Goal: Task Accomplishment & Management: Use online tool/utility

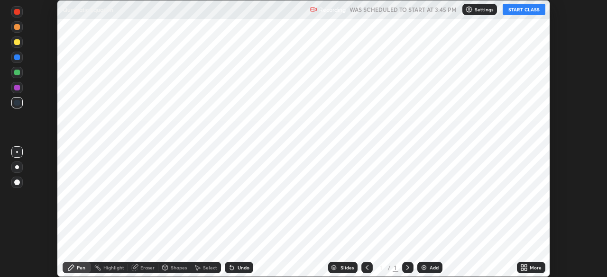
scroll to position [277, 606]
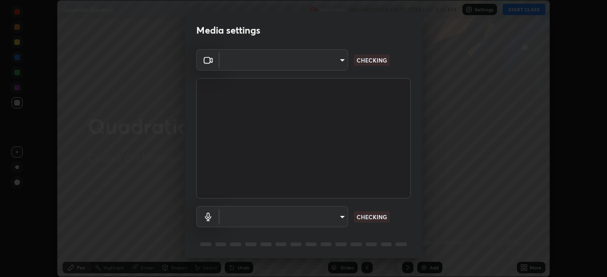
type input "094ffe3f61abc64f3ce73721aab664ef57d10a5fc7d187ad1ef3fa5fd4d2b427"
click at [339, 213] on body "Erase all Quadratic Equation Recording WAS SCHEDULED TO START AT 3:45 PM Settin…" at bounding box center [303, 138] width 607 height 277
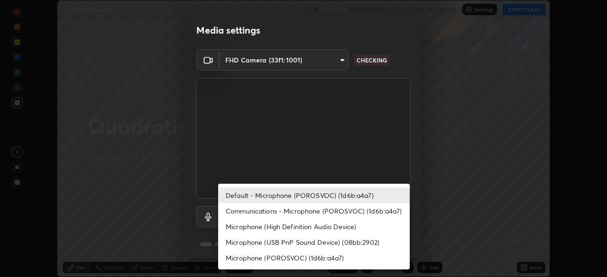
click at [348, 196] on li "Default - Microphone (POROSVOC) (1d6b:a4a7)" at bounding box center [313, 196] width 191 height 16
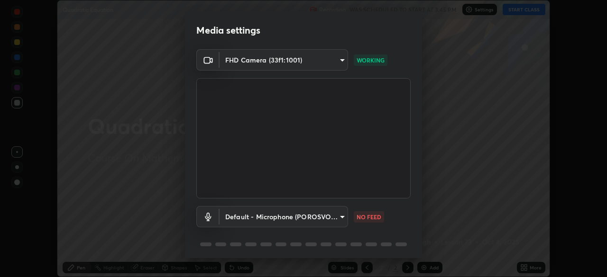
click at [338, 219] on body "Erase all Quadratic Equation Recording WAS SCHEDULED TO START AT 3:45 PM Settin…" at bounding box center [303, 138] width 607 height 277
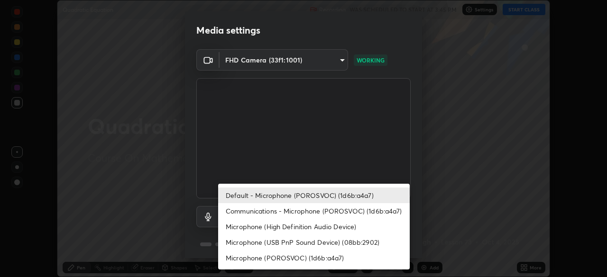
click at [345, 211] on li "Communications - Microphone (POROSVOC) (1d6b:a4a7)" at bounding box center [313, 211] width 191 height 16
type input "communications"
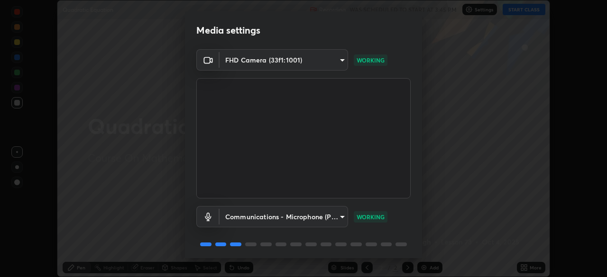
scroll to position [34, 0]
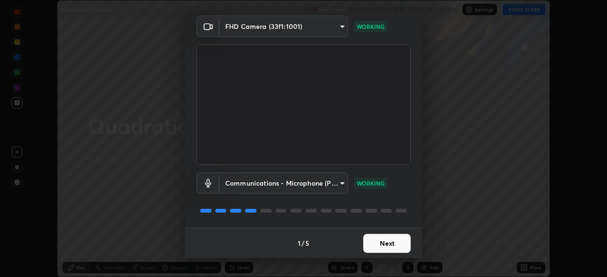
click at [387, 244] on button "Next" at bounding box center [386, 243] width 47 height 19
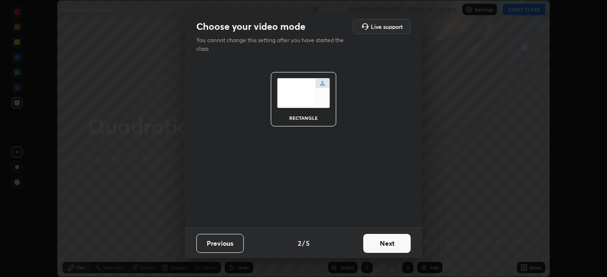
click at [393, 250] on button "Next" at bounding box center [386, 243] width 47 height 19
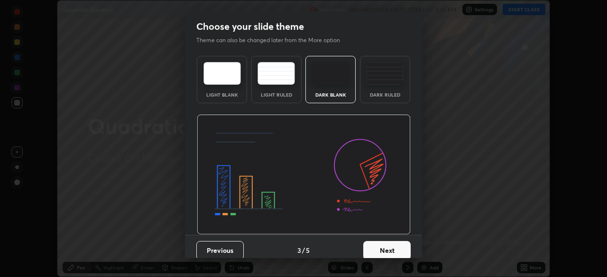
click at [397, 249] on button "Next" at bounding box center [386, 250] width 47 height 19
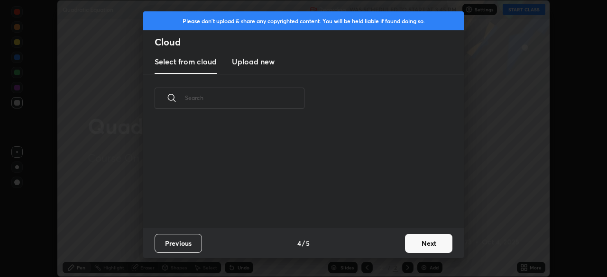
click at [418, 244] on button "Next" at bounding box center [428, 243] width 47 height 19
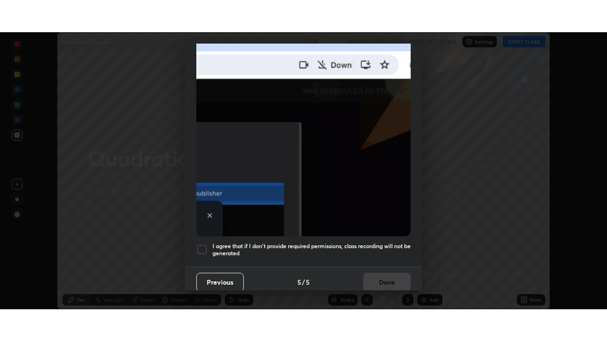
scroll to position [227, 0]
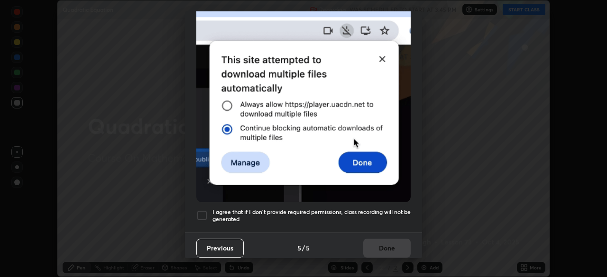
click at [204, 210] on div at bounding box center [201, 215] width 11 height 11
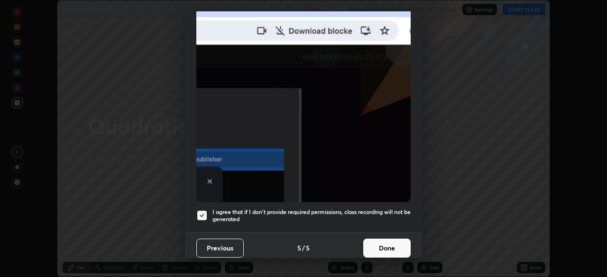
click at [389, 247] on button "Done" at bounding box center [386, 248] width 47 height 19
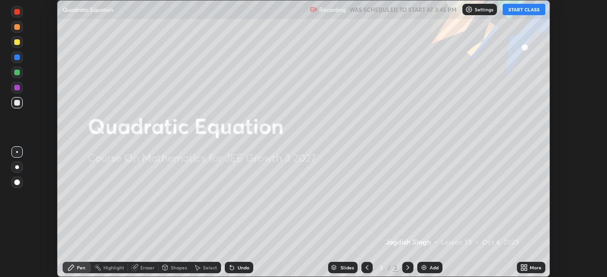
click at [523, 6] on button "START CLASS" at bounding box center [523, 9] width 43 height 11
click at [524, 270] on icon at bounding box center [525, 269] width 2 height 2
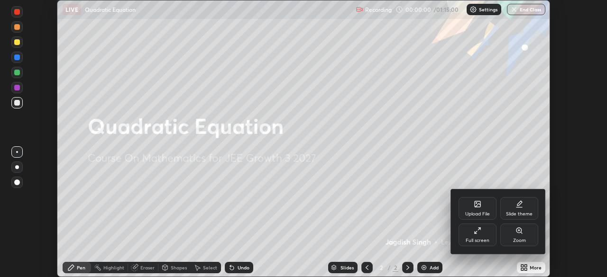
click at [472, 240] on div "Full screen" at bounding box center [477, 240] width 24 height 5
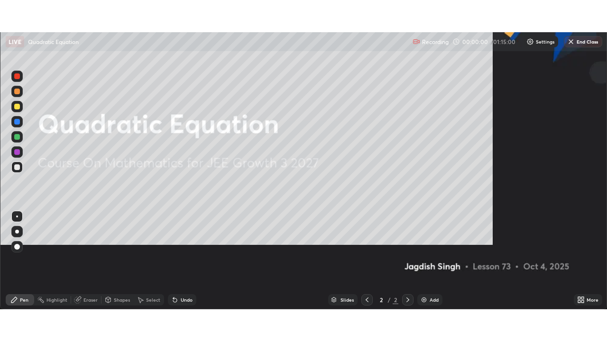
scroll to position [341, 607]
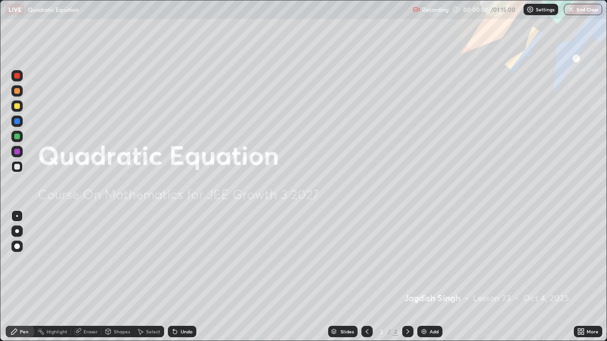
click at [427, 277] on div "Add" at bounding box center [429, 331] width 25 height 11
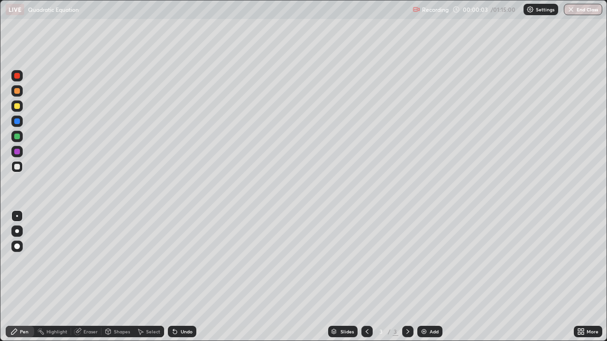
click at [16, 103] on div at bounding box center [17, 106] width 6 height 6
click at [17, 107] on div at bounding box center [17, 106] width 6 height 6
click at [15, 105] on div at bounding box center [17, 106] width 6 height 6
click at [18, 105] on div at bounding box center [17, 106] width 6 height 6
click at [18, 166] on div at bounding box center [17, 167] width 6 height 6
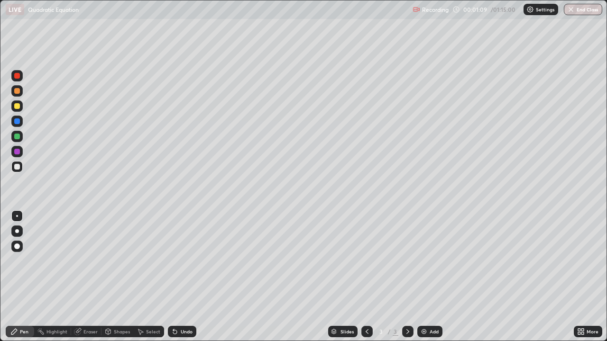
click at [18, 105] on div at bounding box center [17, 106] width 6 height 6
click at [21, 134] on div at bounding box center [16, 136] width 11 height 11
click at [90, 277] on div "Eraser" at bounding box center [90, 331] width 14 height 5
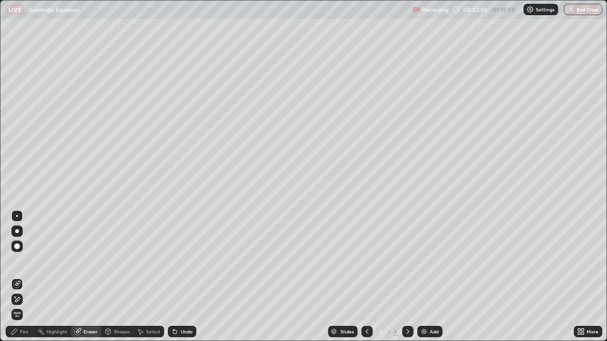
click at [24, 277] on div "Pen" at bounding box center [20, 331] width 28 height 11
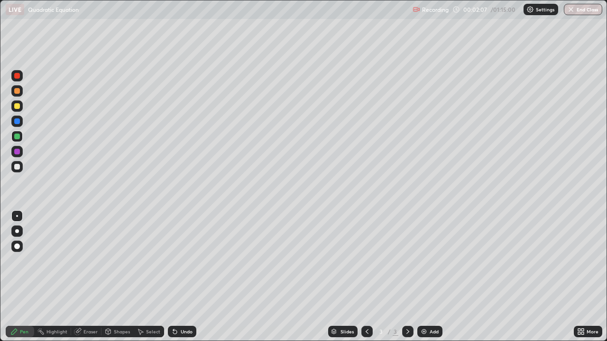
click at [17, 165] on div at bounding box center [17, 167] width 6 height 6
click at [19, 165] on div at bounding box center [17, 167] width 6 height 6
click at [90, 277] on div "Eraser" at bounding box center [90, 331] width 14 height 5
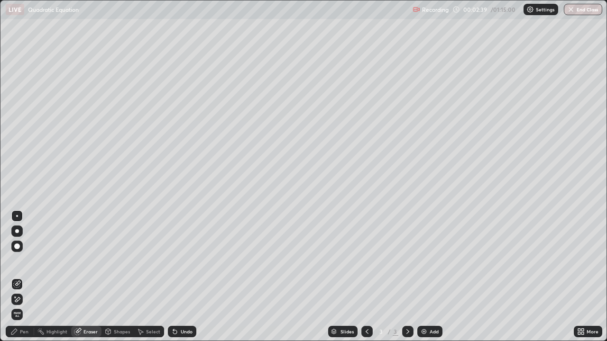
click at [30, 277] on div "Pen" at bounding box center [20, 331] width 28 height 11
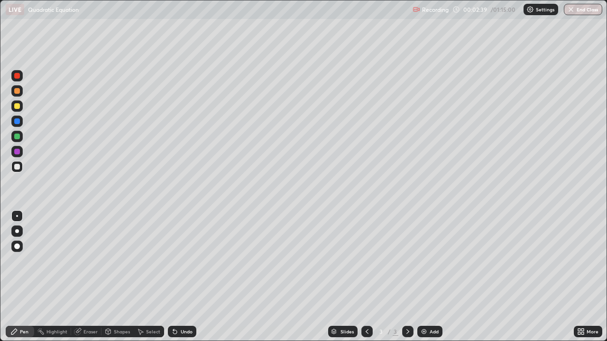
click at [16, 138] on div at bounding box center [17, 137] width 6 height 6
click at [17, 167] on div at bounding box center [17, 167] width 6 height 6
click at [94, 277] on div "Eraser" at bounding box center [86, 331] width 30 height 11
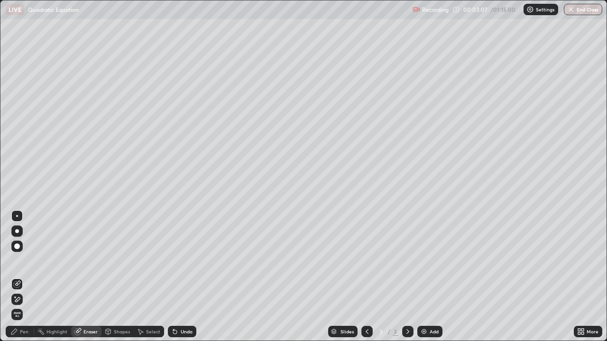
click at [27, 277] on div "Pen" at bounding box center [24, 331] width 9 height 5
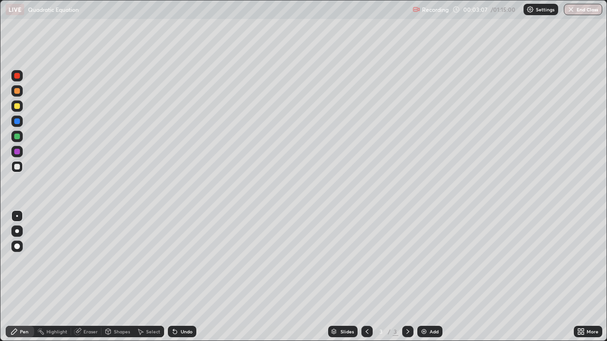
click at [21, 138] on div at bounding box center [16, 136] width 11 height 11
click at [18, 167] on div at bounding box center [17, 167] width 6 height 6
click at [18, 166] on div at bounding box center [17, 167] width 6 height 6
click at [22, 124] on div at bounding box center [16, 121] width 11 height 11
click at [97, 277] on div "Eraser" at bounding box center [90, 331] width 14 height 5
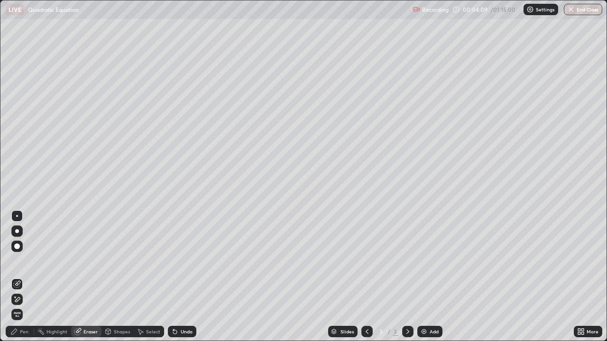
click at [26, 277] on div "Pen" at bounding box center [24, 331] width 9 height 5
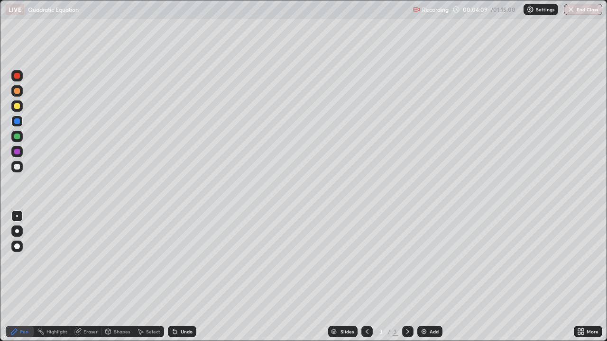
click at [19, 122] on div at bounding box center [17, 121] width 6 height 6
click at [20, 172] on div at bounding box center [16, 166] width 11 height 11
click at [95, 277] on div "Eraser" at bounding box center [90, 331] width 14 height 5
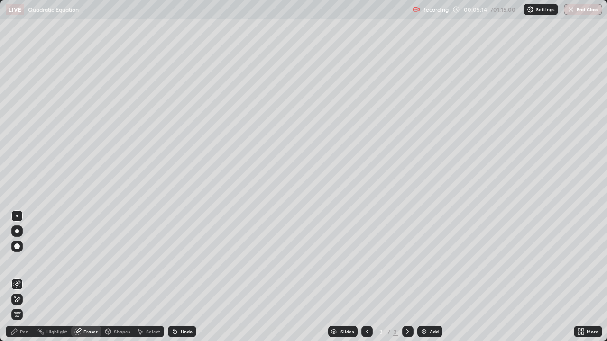
click at [27, 277] on div "Pen" at bounding box center [24, 331] width 9 height 5
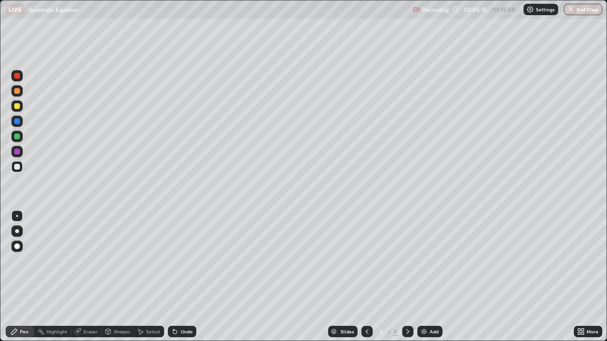
click at [22, 93] on div at bounding box center [16, 90] width 11 height 11
click at [18, 167] on div at bounding box center [17, 167] width 6 height 6
click at [17, 165] on div at bounding box center [17, 167] width 6 height 6
click at [17, 166] on div at bounding box center [17, 167] width 6 height 6
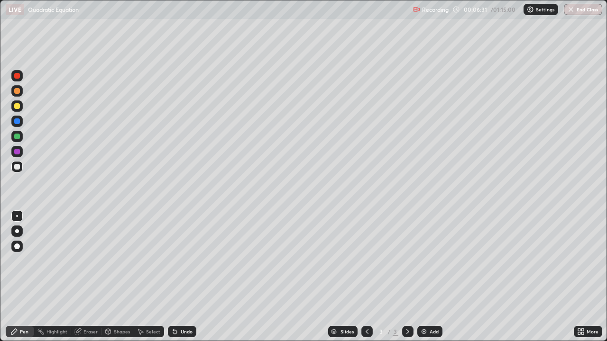
click at [17, 148] on div at bounding box center [16, 151] width 11 height 11
click at [17, 167] on div at bounding box center [17, 167] width 6 height 6
click at [88, 277] on div "Eraser" at bounding box center [90, 331] width 14 height 5
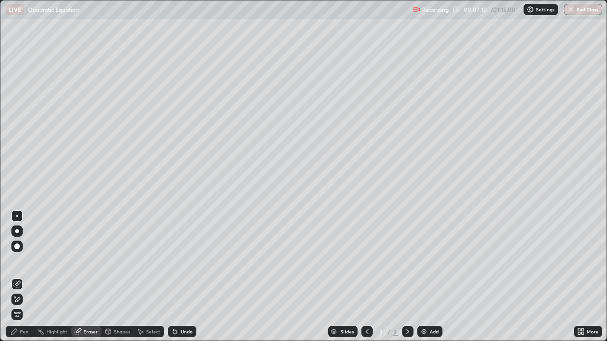
click at [27, 277] on div "Pen" at bounding box center [24, 331] width 9 height 5
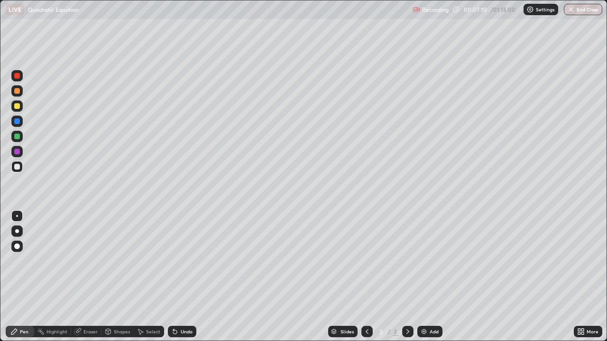
click at [19, 166] on div at bounding box center [17, 167] width 6 height 6
click at [16, 91] on div at bounding box center [17, 91] width 6 height 6
click at [19, 105] on div at bounding box center [17, 106] width 6 height 6
click at [427, 277] on div "Add" at bounding box center [429, 331] width 25 height 11
click at [19, 165] on div at bounding box center [17, 167] width 6 height 6
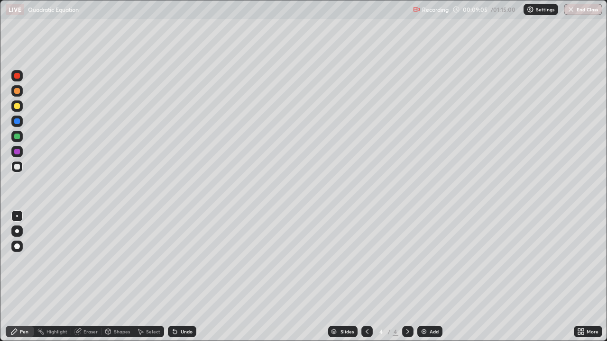
click at [22, 162] on div at bounding box center [16, 166] width 11 height 15
click at [366, 277] on icon at bounding box center [367, 332] width 8 height 8
click at [406, 277] on icon at bounding box center [408, 332] width 8 height 8
click at [366, 277] on icon at bounding box center [367, 332] width 8 height 8
click at [408, 277] on icon at bounding box center [408, 332] width 8 height 8
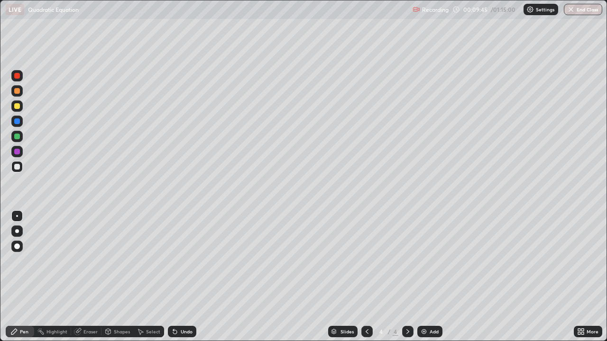
click at [18, 106] on div at bounding box center [17, 106] width 6 height 6
click at [19, 150] on div at bounding box center [16, 151] width 11 height 11
click at [18, 168] on div at bounding box center [17, 167] width 6 height 6
click at [18, 134] on div at bounding box center [17, 137] width 6 height 6
click at [22, 166] on div at bounding box center [16, 166] width 11 height 11
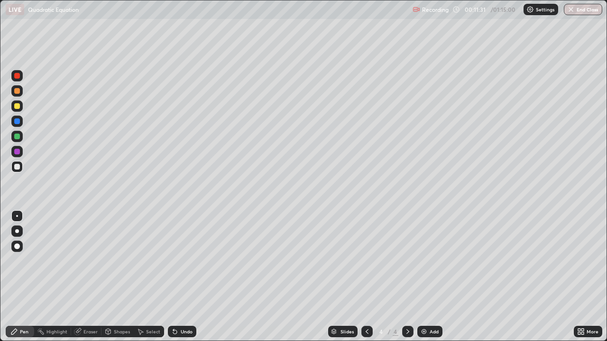
click at [93, 277] on div "Eraser" at bounding box center [86, 331] width 30 height 11
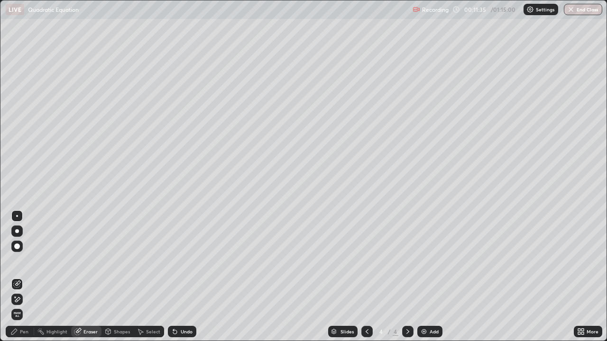
click at [27, 277] on div "Pen" at bounding box center [24, 331] width 9 height 5
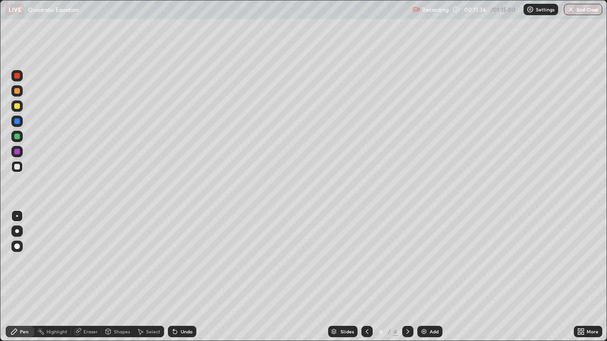
click at [20, 168] on div at bounding box center [16, 166] width 11 height 11
click at [425, 277] on div "Add" at bounding box center [429, 331] width 25 height 11
click at [18, 169] on div at bounding box center [17, 167] width 6 height 6
click at [18, 90] on div at bounding box center [17, 91] width 6 height 6
click at [18, 137] on div at bounding box center [17, 137] width 6 height 6
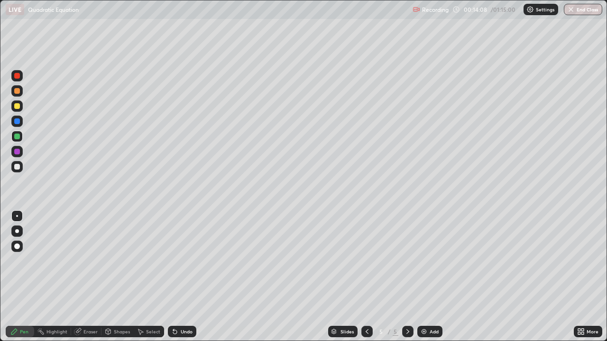
click at [21, 139] on div at bounding box center [16, 136] width 11 height 11
click at [94, 277] on div "Eraser" at bounding box center [90, 331] width 14 height 5
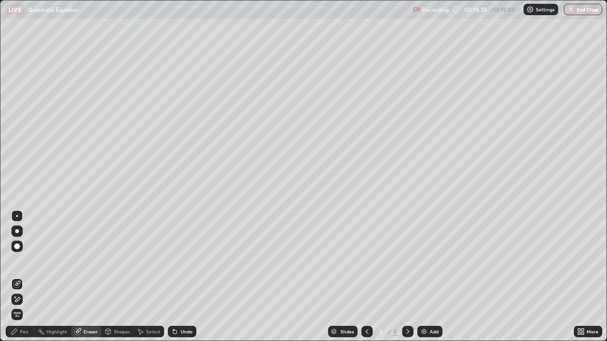
click at [28, 277] on div "Pen" at bounding box center [20, 331] width 28 height 11
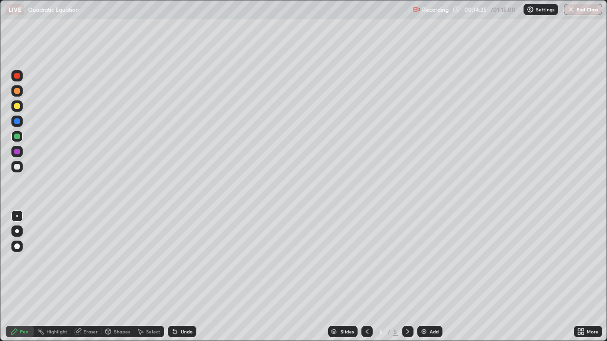
click at [21, 138] on div at bounding box center [16, 136] width 11 height 11
click at [19, 77] on div at bounding box center [17, 76] width 6 height 6
click at [16, 106] on div at bounding box center [17, 106] width 6 height 6
click at [16, 162] on div at bounding box center [16, 166] width 11 height 11
click at [18, 166] on div at bounding box center [17, 167] width 6 height 6
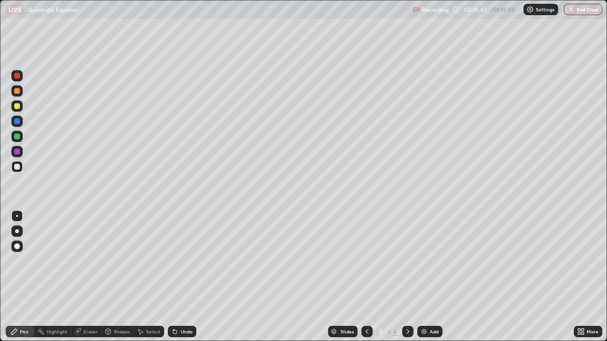
click at [82, 277] on div "Eraser" at bounding box center [86, 331] width 30 height 11
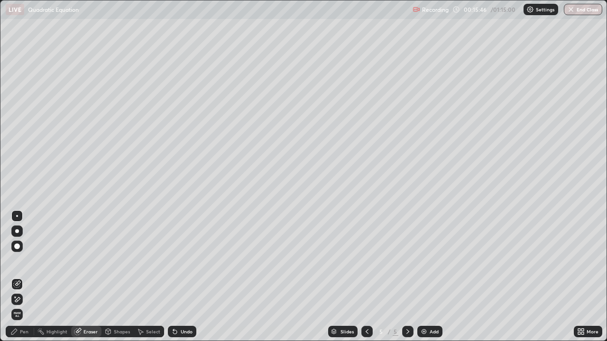
click at [21, 277] on div "Pen" at bounding box center [20, 331] width 28 height 11
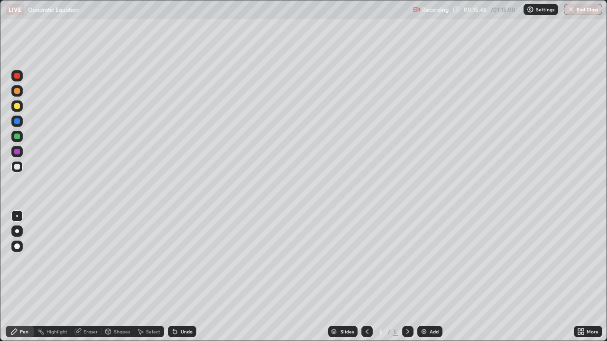
click at [17, 167] on div at bounding box center [17, 167] width 6 height 6
click at [64, 277] on div "Highlight" at bounding box center [52, 331] width 37 height 11
click at [91, 277] on div "Eraser" at bounding box center [90, 331] width 14 height 5
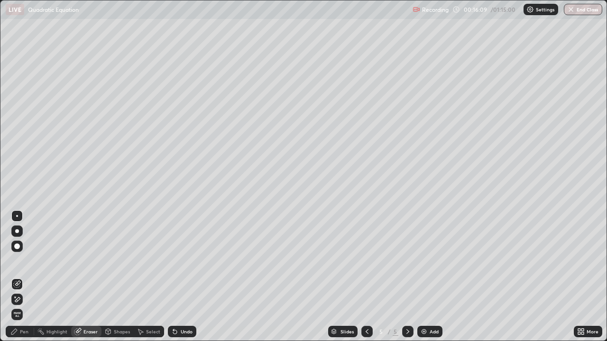
click at [25, 277] on div "Pen" at bounding box center [20, 331] width 28 height 11
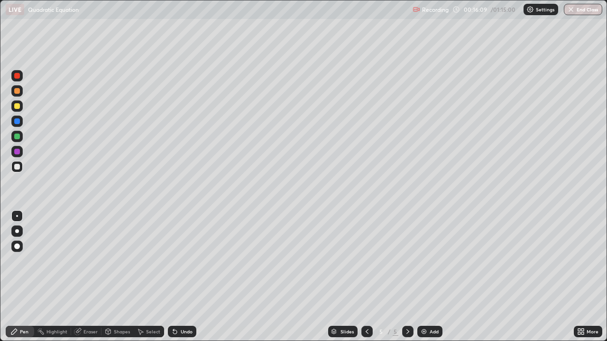
click at [18, 168] on div at bounding box center [17, 167] width 6 height 6
click at [18, 107] on div at bounding box center [17, 106] width 6 height 6
click at [21, 119] on div at bounding box center [16, 121] width 11 height 11
click at [21, 163] on div at bounding box center [16, 166] width 11 height 11
click at [15, 142] on div at bounding box center [16, 136] width 11 height 11
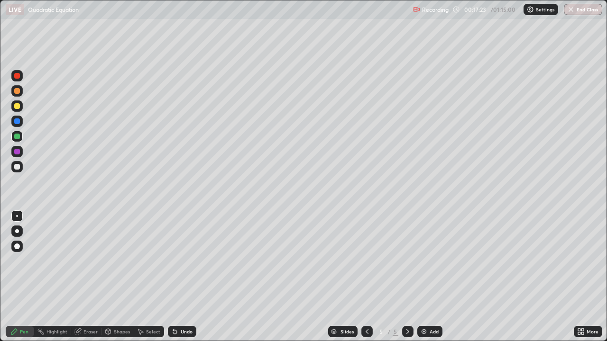
click at [15, 151] on div at bounding box center [17, 152] width 6 height 6
click at [21, 168] on div at bounding box center [16, 166] width 11 height 11
click at [429, 277] on div "Add" at bounding box center [429, 331] width 25 height 11
click at [19, 165] on div at bounding box center [17, 167] width 6 height 6
click at [18, 106] on div at bounding box center [17, 106] width 6 height 6
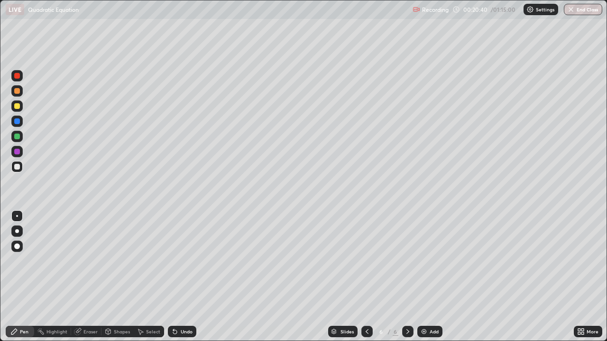
click at [21, 109] on div at bounding box center [16, 105] width 11 height 11
click at [18, 109] on div at bounding box center [16, 105] width 11 height 11
click at [16, 163] on div at bounding box center [16, 166] width 11 height 11
click at [94, 277] on div "Eraser" at bounding box center [86, 331] width 30 height 11
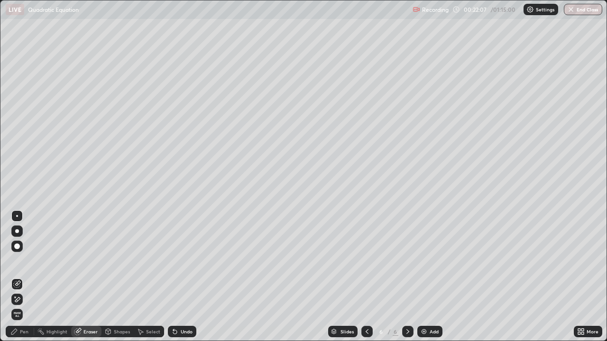
click at [24, 277] on div "Pen" at bounding box center [24, 331] width 9 height 5
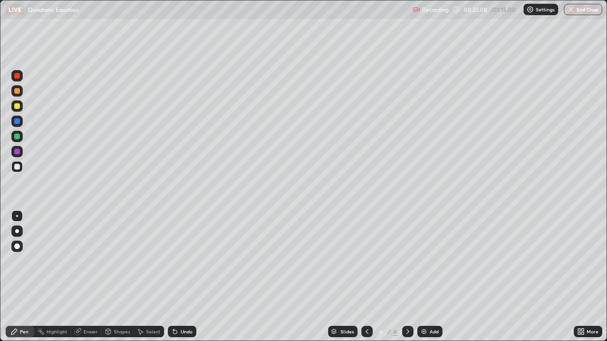
click at [21, 167] on div at bounding box center [16, 166] width 11 height 11
click at [88, 277] on div "Eraser" at bounding box center [90, 331] width 14 height 5
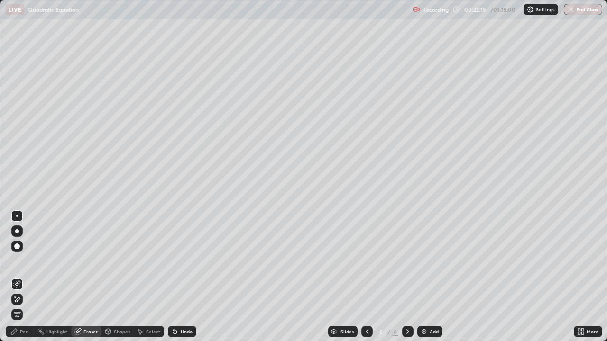
click at [25, 277] on div "Pen" at bounding box center [20, 331] width 28 height 11
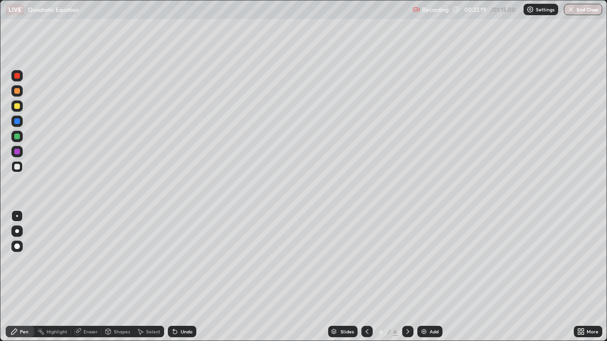
click at [19, 150] on div at bounding box center [17, 152] width 6 height 6
click at [171, 277] on div "Undo" at bounding box center [180, 331] width 32 height 19
click at [27, 277] on div "Pen" at bounding box center [20, 331] width 28 height 11
click at [22, 166] on div at bounding box center [16, 166] width 11 height 11
click at [22, 110] on div at bounding box center [16, 106] width 11 height 15
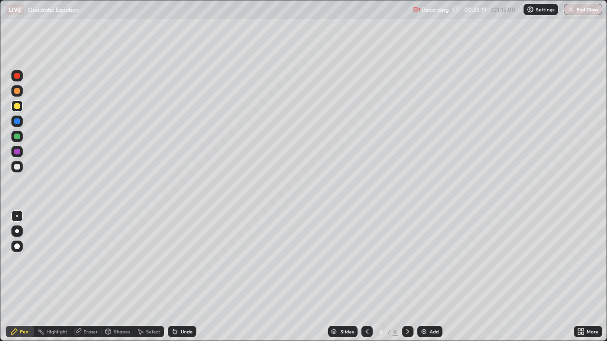
click at [19, 168] on div at bounding box center [17, 167] width 6 height 6
click at [17, 167] on div at bounding box center [17, 167] width 6 height 6
click at [88, 277] on div "Eraser" at bounding box center [90, 331] width 14 height 5
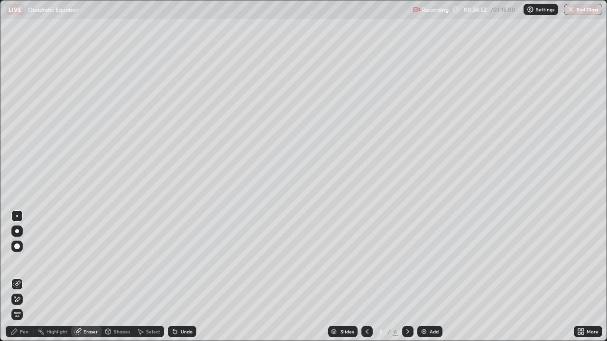
click at [24, 277] on div "Pen" at bounding box center [24, 331] width 9 height 5
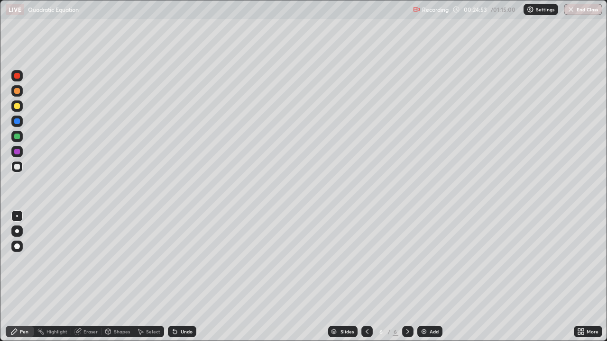
click at [18, 136] on div at bounding box center [17, 137] width 6 height 6
click at [426, 277] on div "Add" at bounding box center [429, 331] width 25 height 11
click at [18, 167] on div at bounding box center [17, 167] width 6 height 6
click at [91, 277] on div "Eraser" at bounding box center [86, 331] width 30 height 11
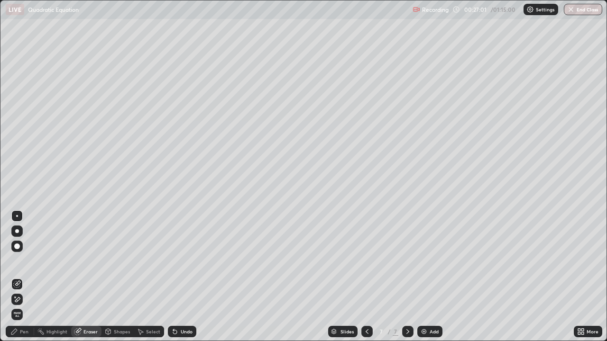
click at [22, 277] on div "Pen" at bounding box center [20, 331] width 28 height 11
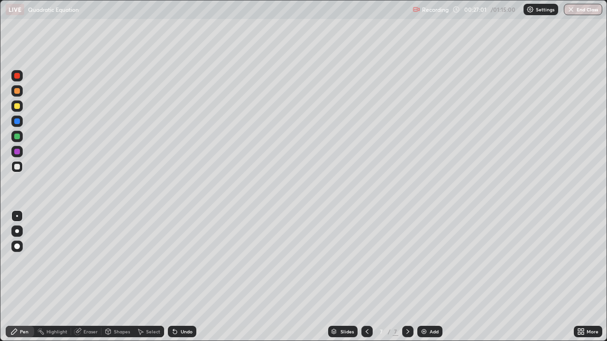
click at [17, 167] on div at bounding box center [17, 167] width 6 height 6
click at [91, 277] on div "Eraser" at bounding box center [90, 331] width 14 height 5
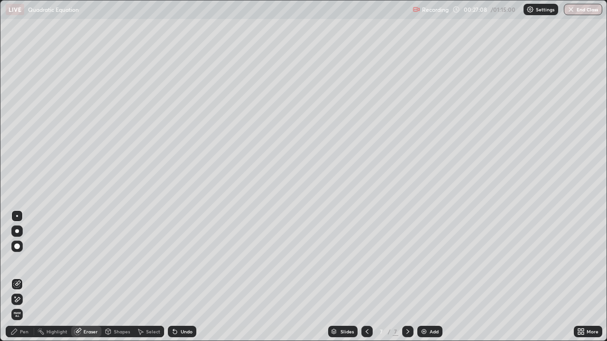
click at [30, 277] on div "Pen" at bounding box center [20, 331] width 28 height 11
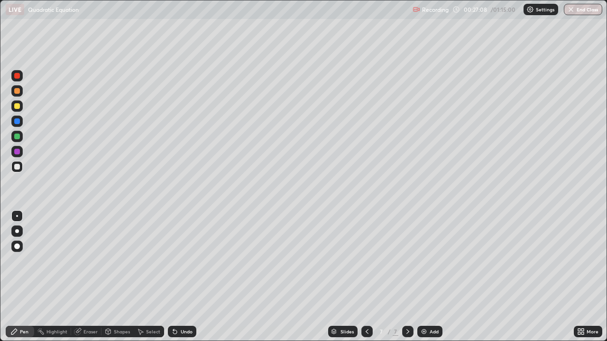
click at [22, 166] on div at bounding box center [16, 166] width 11 height 11
click at [18, 135] on div at bounding box center [17, 137] width 6 height 6
click at [19, 150] on div at bounding box center [17, 152] width 6 height 6
click at [19, 166] on div at bounding box center [17, 167] width 6 height 6
click at [18, 137] on div at bounding box center [17, 137] width 6 height 6
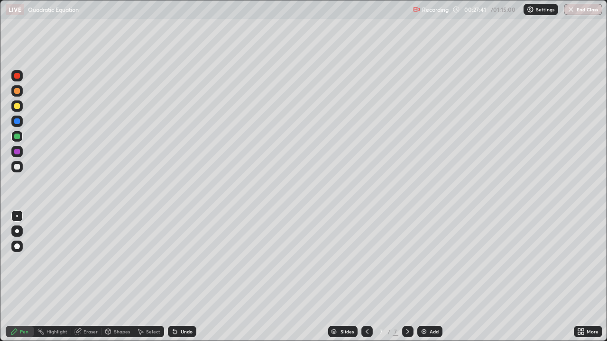
click at [18, 106] on div at bounding box center [17, 106] width 6 height 6
click at [16, 165] on div at bounding box center [17, 167] width 6 height 6
click at [15, 135] on div at bounding box center [17, 137] width 6 height 6
click at [16, 107] on div at bounding box center [17, 106] width 6 height 6
click at [18, 167] on div at bounding box center [17, 167] width 6 height 6
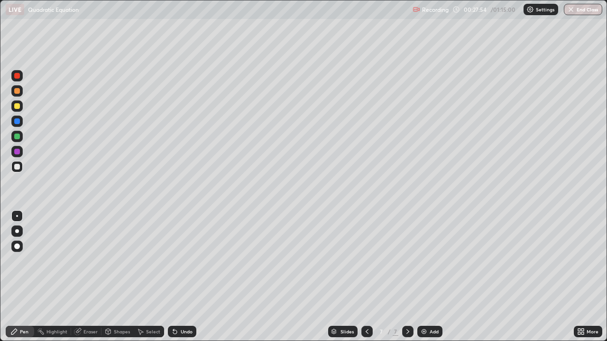
click at [14, 107] on div at bounding box center [17, 106] width 6 height 6
click at [17, 152] on div at bounding box center [17, 152] width 6 height 6
click at [21, 136] on div at bounding box center [16, 136] width 11 height 11
click at [88, 277] on div "Eraser" at bounding box center [90, 331] width 14 height 5
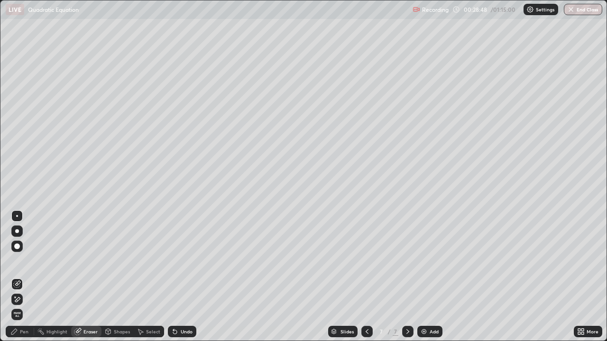
click at [27, 277] on div "Pen" at bounding box center [24, 331] width 9 height 5
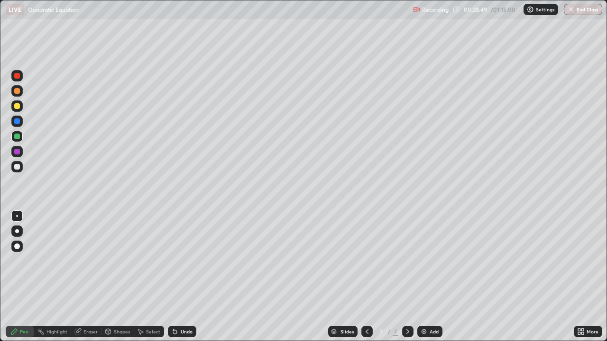
click at [18, 136] on div at bounding box center [17, 137] width 6 height 6
click at [18, 167] on div at bounding box center [17, 167] width 6 height 6
click at [21, 106] on div at bounding box center [16, 105] width 11 height 11
click at [19, 167] on div at bounding box center [17, 167] width 6 height 6
click at [343, 277] on div "Slides" at bounding box center [346, 331] width 13 height 5
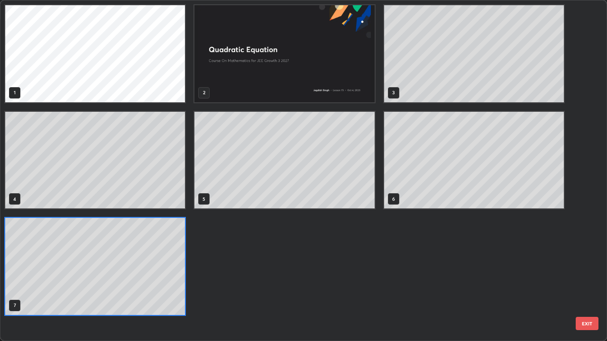
scroll to position [337, 601]
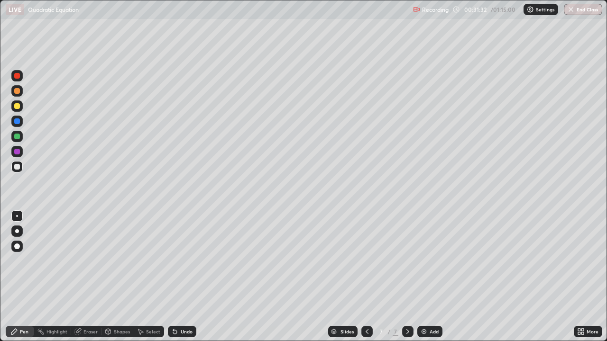
click at [425, 277] on img at bounding box center [424, 332] width 8 height 8
click at [17, 104] on div at bounding box center [17, 106] width 6 height 6
click at [19, 104] on div at bounding box center [17, 106] width 6 height 6
click at [18, 166] on div at bounding box center [17, 167] width 6 height 6
click at [17, 165] on div at bounding box center [17, 167] width 6 height 6
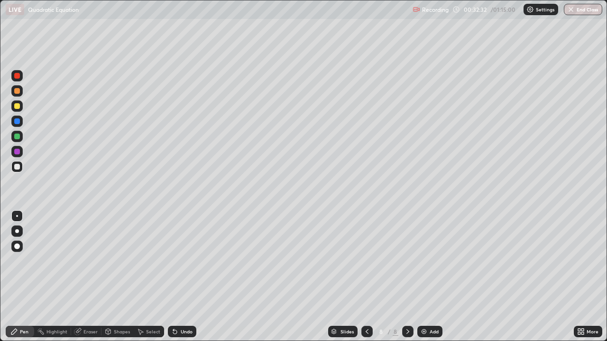
click at [19, 168] on div at bounding box center [17, 167] width 6 height 6
click at [18, 152] on div at bounding box center [17, 152] width 6 height 6
click at [84, 277] on div "Eraser" at bounding box center [90, 331] width 14 height 5
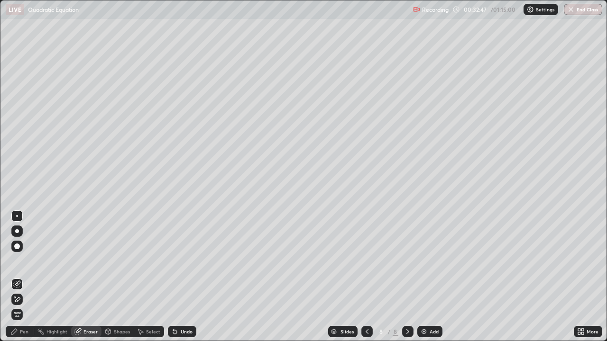
click at [29, 277] on div "Pen" at bounding box center [20, 331] width 28 height 11
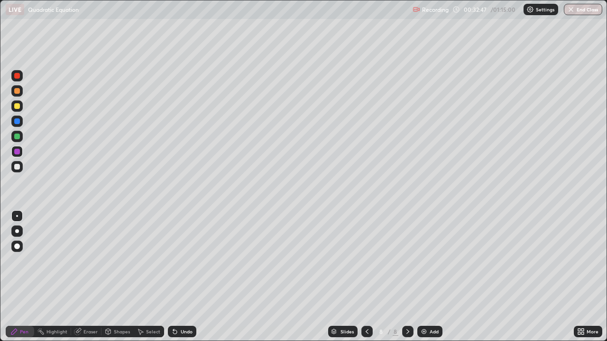
click at [18, 151] on div at bounding box center [17, 152] width 6 height 6
click at [16, 169] on div at bounding box center [17, 167] width 6 height 6
click at [19, 106] on div at bounding box center [17, 106] width 6 height 6
click at [18, 91] on div at bounding box center [17, 91] width 6 height 6
click at [20, 165] on div at bounding box center [16, 166] width 11 height 11
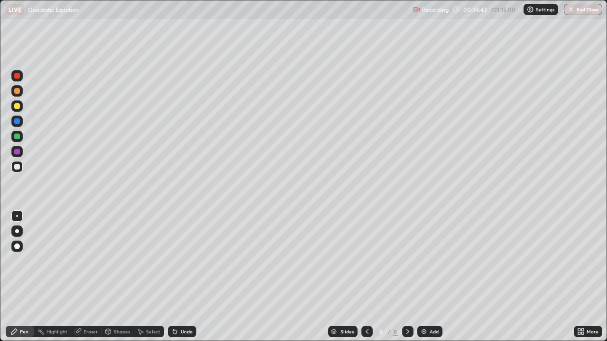
click at [19, 136] on div at bounding box center [17, 137] width 6 height 6
click at [89, 277] on div "Eraser" at bounding box center [90, 331] width 14 height 5
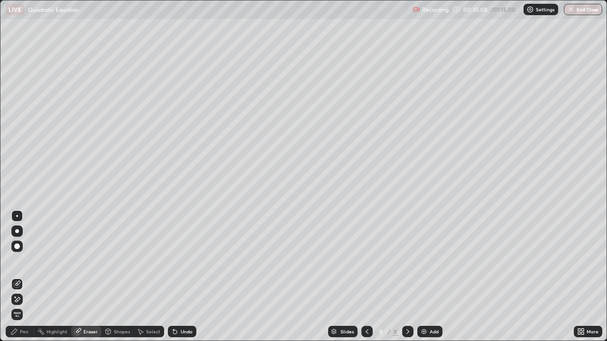
click at [26, 277] on div "Pen" at bounding box center [20, 331] width 28 height 11
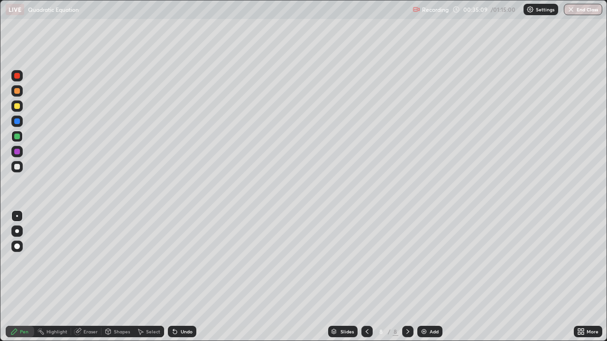
click at [18, 136] on div at bounding box center [17, 137] width 6 height 6
click at [22, 168] on div at bounding box center [16, 166] width 11 height 11
click at [18, 169] on div at bounding box center [17, 167] width 6 height 6
click at [18, 167] on div at bounding box center [17, 167] width 6 height 6
click at [22, 166] on div at bounding box center [16, 166] width 11 height 11
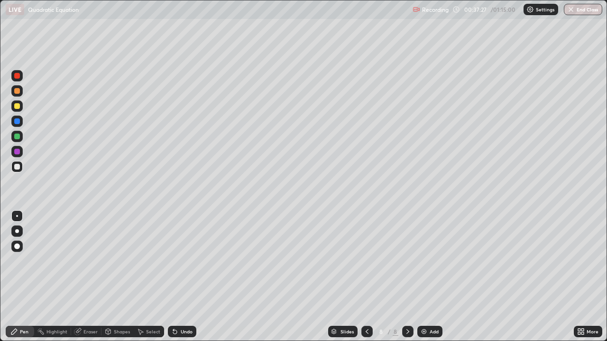
click at [16, 169] on div at bounding box center [17, 167] width 6 height 6
click at [20, 136] on div at bounding box center [16, 136] width 11 height 11
click at [86, 277] on div "Eraser" at bounding box center [90, 331] width 14 height 5
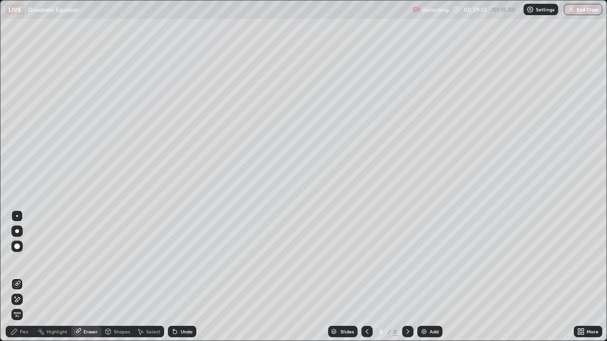
click at [23, 277] on div "Pen" at bounding box center [24, 331] width 9 height 5
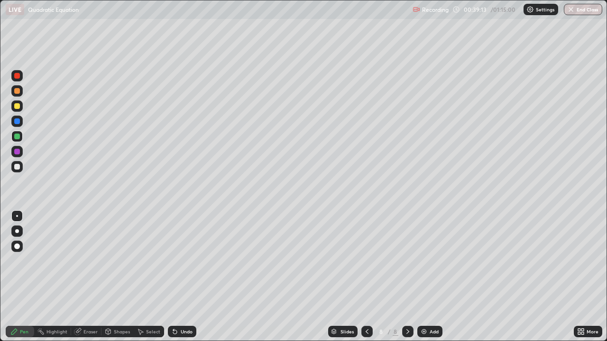
click at [17, 137] on div at bounding box center [17, 137] width 6 height 6
click at [16, 167] on div at bounding box center [17, 167] width 6 height 6
click at [21, 171] on div at bounding box center [16, 166] width 11 height 11
click at [426, 277] on img at bounding box center [424, 332] width 8 height 8
click at [15, 106] on div at bounding box center [17, 106] width 6 height 6
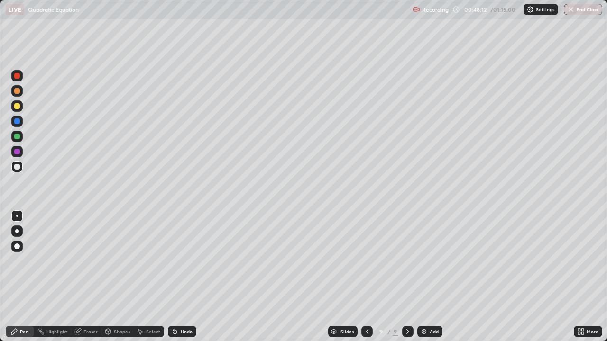
click at [15, 105] on div at bounding box center [17, 106] width 6 height 6
click at [83, 277] on div "Eraser" at bounding box center [90, 331] width 14 height 5
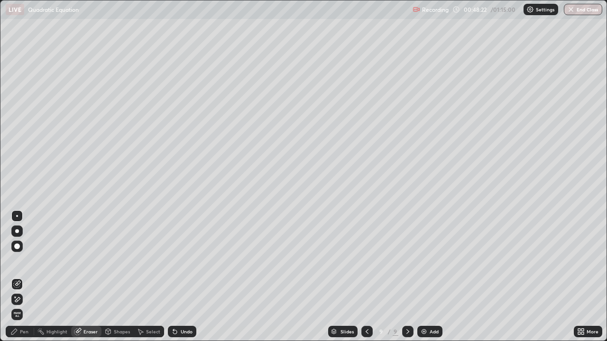
click at [31, 277] on div "Pen" at bounding box center [20, 331] width 28 height 11
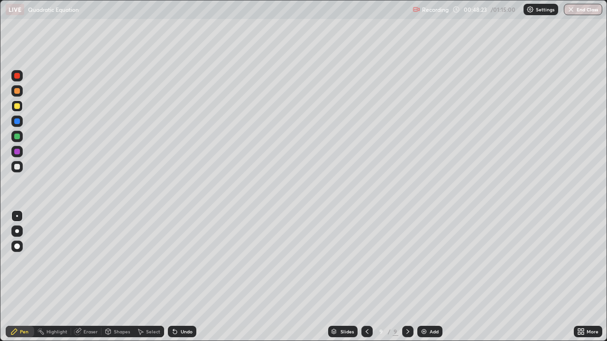
click at [18, 105] on div at bounding box center [17, 106] width 6 height 6
click at [19, 165] on div at bounding box center [17, 167] width 6 height 6
click at [18, 165] on div at bounding box center [17, 167] width 6 height 6
click at [86, 277] on div "Eraser" at bounding box center [86, 331] width 30 height 11
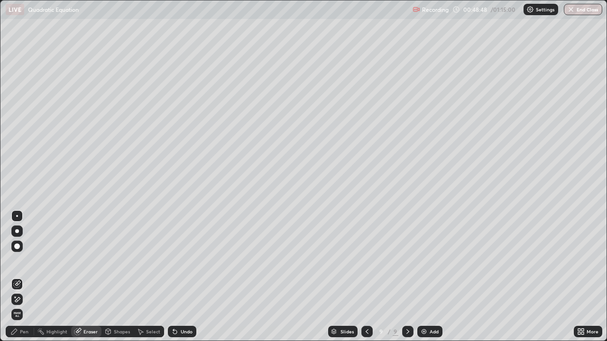
click at [26, 277] on div "Pen" at bounding box center [24, 331] width 9 height 5
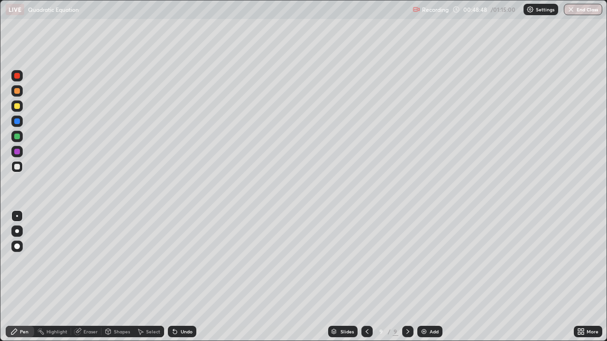
click at [17, 163] on div at bounding box center [16, 166] width 11 height 11
click at [88, 277] on div "Eraser" at bounding box center [86, 331] width 30 height 11
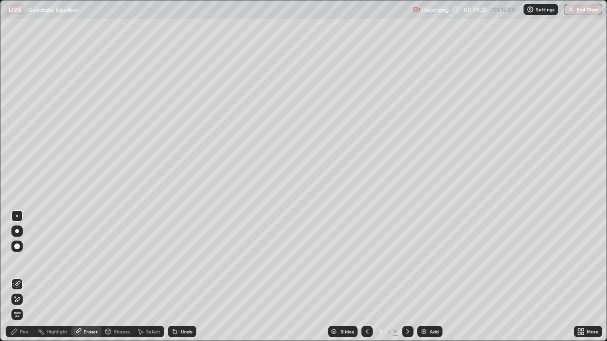
click at [22, 277] on div "Pen" at bounding box center [20, 331] width 28 height 11
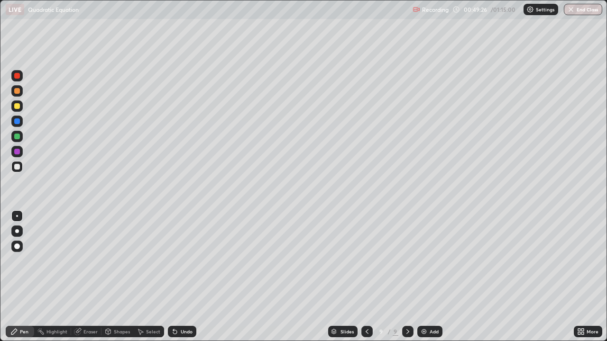
click at [17, 167] on div at bounding box center [17, 167] width 6 height 6
click at [88, 277] on div "Eraser" at bounding box center [86, 331] width 30 height 11
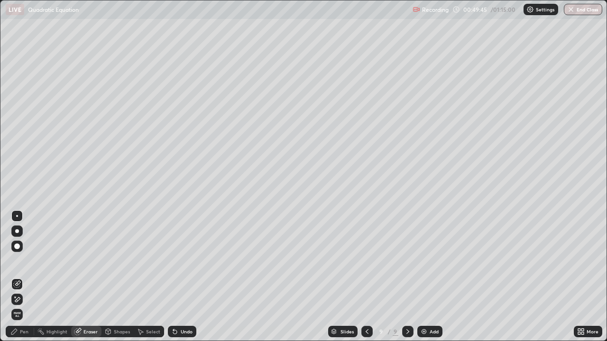
click at [29, 277] on div "Pen" at bounding box center [20, 331] width 28 height 11
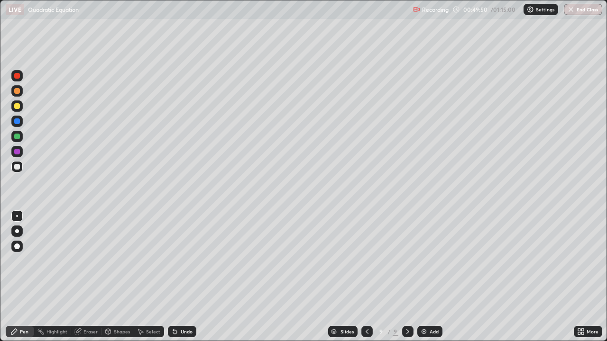
click at [89, 277] on div "Eraser" at bounding box center [90, 331] width 14 height 5
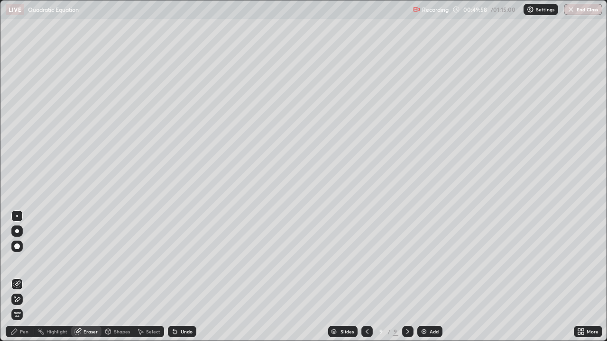
click at [91, 277] on div "Eraser" at bounding box center [86, 331] width 30 height 11
click at [28, 277] on div "Pen" at bounding box center [24, 331] width 9 height 5
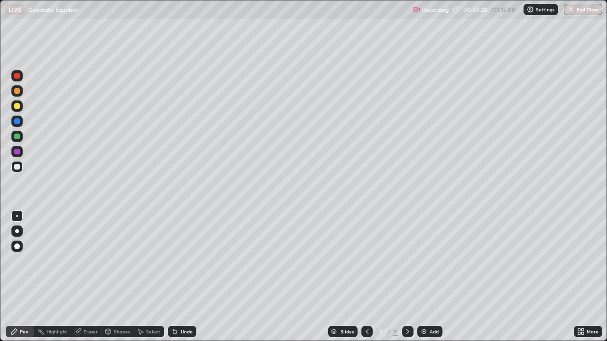
click at [20, 151] on div at bounding box center [16, 151] width 11 height 11
click at [19, 165] on div at bounding box center [17, 167] width 6 height 6
click at [93, 277] on div "Eraser" at bounding box center [90, 331] width 14 height 5
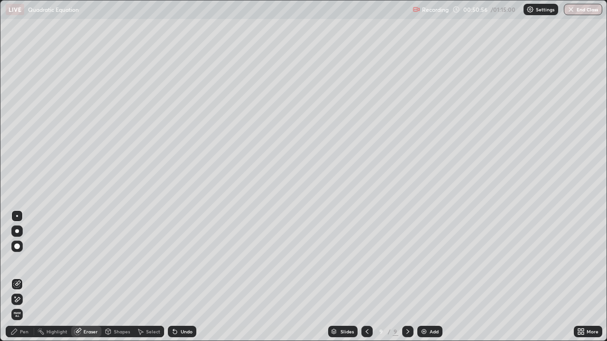
click at [26, 277] on div "Pen" at bounding box center [24, 331] width 9 height 5
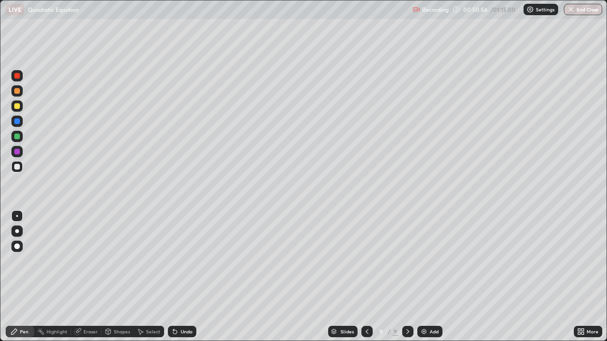
click at [21, 164] on div at bounding box center [16, 166] width 11 height 11
click at [21, 163] on div at bounding box center [16, 166] width 11 height 11
click at [21, 171] on div at bounding box center [16, 166] width 11 height 11
click at [22, 135] on div at bounding box center [16, 136] width 11 height 11
click at [17, 166] on div at bounding box center [17, 167] width 6 height 6
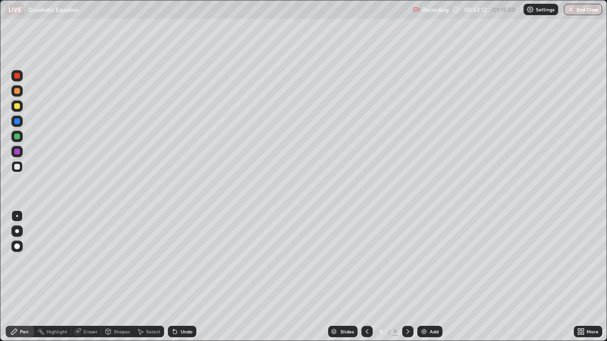
click at [96, 277] on div "Eraser" at bounding box center [86, 331] width 30 height 11
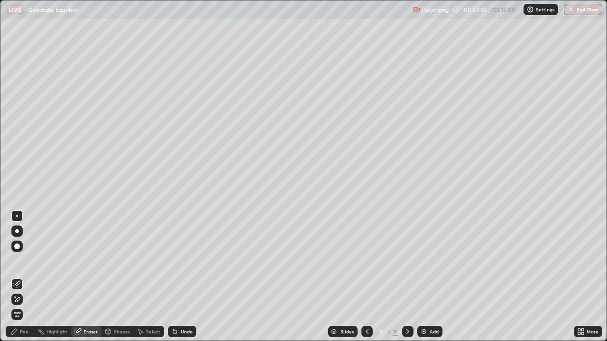
click at [27, 277] on div "Pen" at bounding box center [24, 331] width 9 height 5
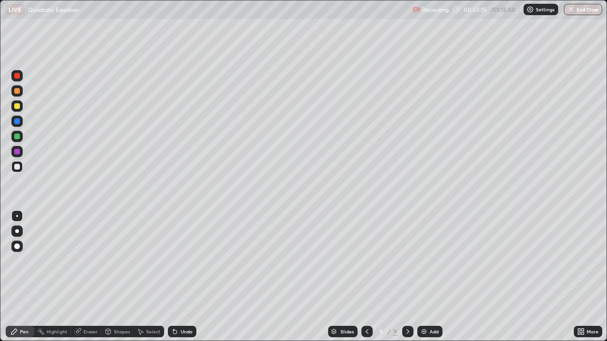
click at [21, 167] on div at bounding box center [16, 166] width 11 height 11
click at [18, 171] on div at bounding box center [16, 166] width 11 height 11
click at [422, 277] on div "Add" at bounding box center [429, 331] width 25 height 11
click at [18, 166] on div at bounding box center [17, 167] width 6 height 6
click at [19, 101] on div at bounding box center [16, 105] width 11 height 11
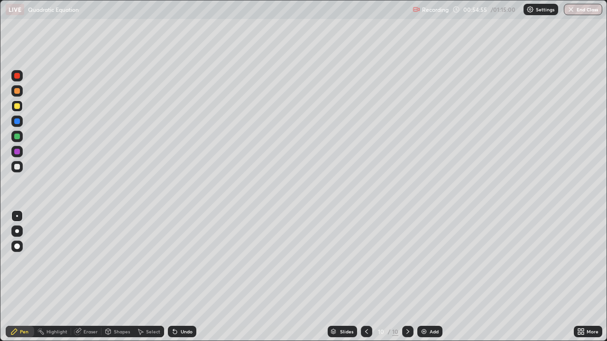
click at [76, 277] on div "Eraser" at bounding box center [86, 331] width 30 height 11
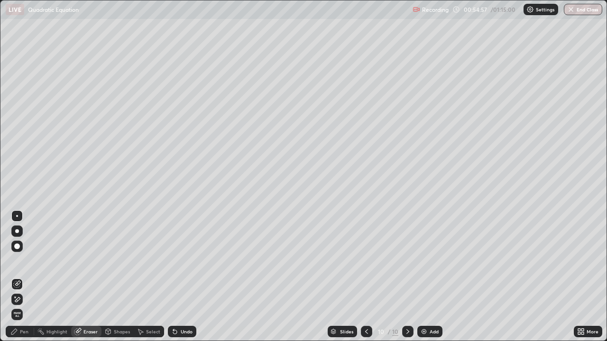
click at [26, 277] on div "Pen" at bounding box center [20, 331] width 28 height 11
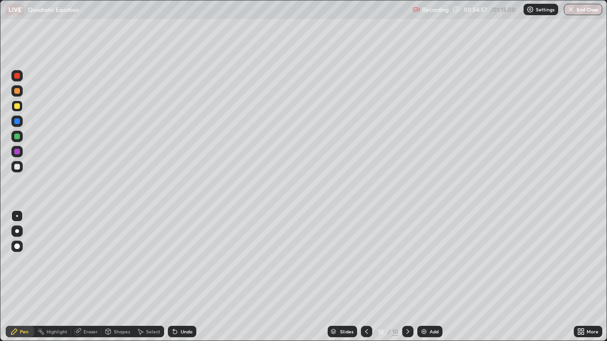
click at [17, 167] on div at bounding box center [17, 167] width 6 height 6
click at [365, 277] on icon at bounding box center [367, 332] width 8 height 8
click at [404, 277] on icon at bounding box center [408, 332] width 8 height 8
click at [18, 165] on div at bounding box center [17, 167] width 6 height 6
click at [19, 169] on div at bounding box center [16, 166] width 11 height 11
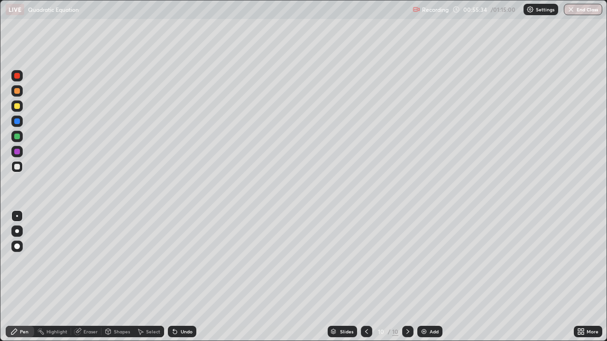
click at [19, 167] on div at bounding box center [17, 167] width 6 height 6
click at [364, 277] on icon at bounding box center [367, 332] width 8 height 8
click at [402, 277] on div at bounding box center [407, 331] width 11 height 11
click at [18, 138] on div at bounding box center [17, 137] width 6 height 6
click at [15, 169] on div at bounding box center [17, 167] width 6 height 6
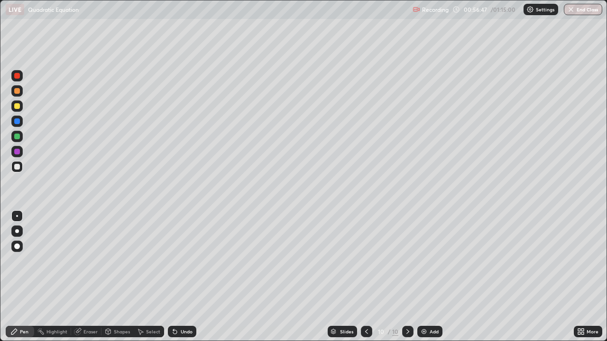
click at [287, 277] on div "Slides 10 / 10 Add" at bounding box center [384, 331] width 377 height 19
click at [22, 106] on div at bounding box center [16, 105] width 11 height 11
click at [93, 277] on div "Eraser" at bounding box center [90, 331] width 14 height 5
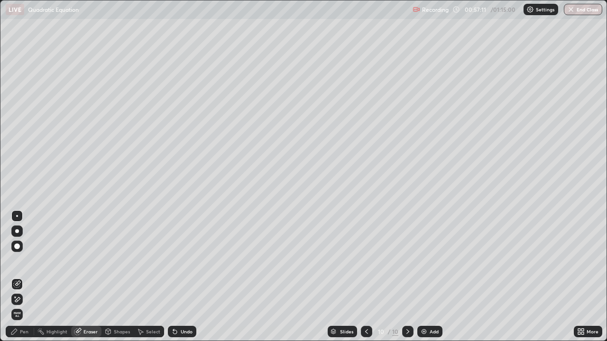
click at [28, 277] on div "Pen" at bounding box center [24, 331] width 9 height 5
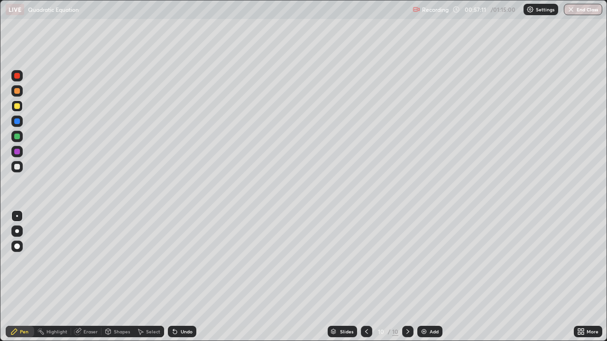
click at [20, 163] on div at bounding box center [16, 166] width 11 height 11
click at [354, 17] on div "LIVE Quadratic Equation" at bounding box center [207, 9] width 403 height 19
click at [19, 166] on div at bounding box center [17, 167] width 6 height 6
click at [94, 277] on div "Eraser" at bounding box center [90, 331] width 14 height 5
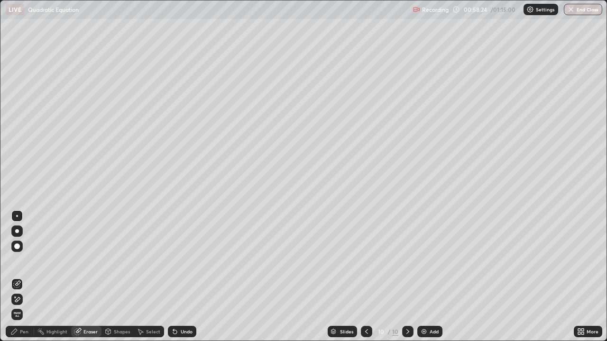
click at [31, 277] on div "Pen" at bounding box center [20, 331] width 28 height 11
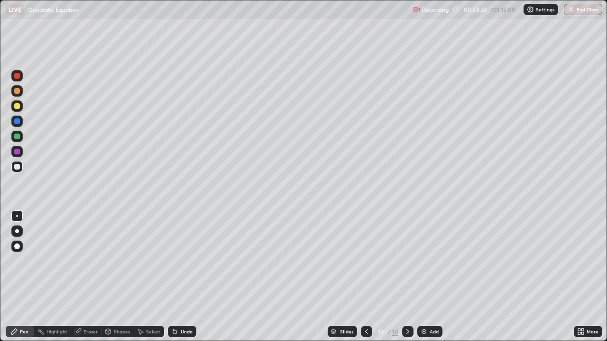
click at [21, 133] on div at bounding box center [16, 136] width 11 height 11
click at [20, 164] on div at bounding box center [16, 166] width 11 height 11
click at [22, 169] on div at bounding box center [16, 166] width 11 height 11
click at [21, 170] on div at bounding box center [16, 166] width 11 height 11
click at [84, 277] on div "Eraser" at bounding box center [86, 331] width 30 height 11
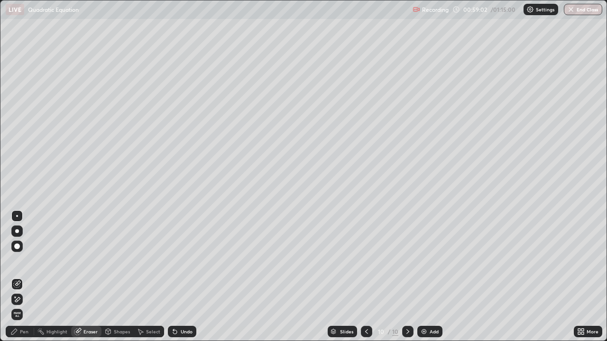
click at [20, 277] on div "Pen" at bounding box center [20, 331] width 28 height 11
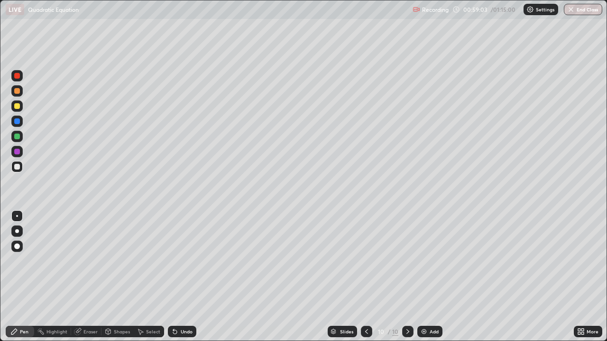
click at [22, 166] on div at bounding box center [16, 166] width 11 height 11
click at [18, 135] on div at bounding box center [17, 137] width 6 height 6
click at [90, 277] on div "Eraser" at bounding box center [90, 331] width 14 height 5
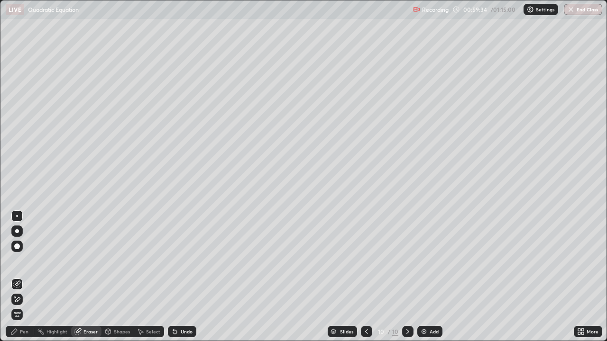
click at [23, 277] on div "Pen" at bounding box center [24, 331] width 9 height 5
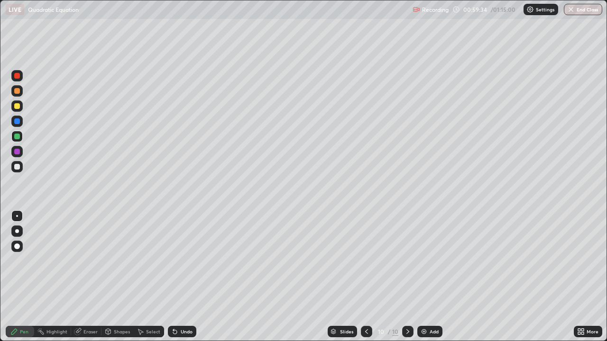
click at [17, 137] on div at bounding box center [17, 137] width 6 height 6
click at [418, 277] on div "Add" at bounding box center [429, 331] width 25 height 11
click at [19, 167] on div at bounding box center [17, 167] width 6 height 6
click at [96, 277] on div "Eraser" at bounding box center [86, 331] width 30 height 11
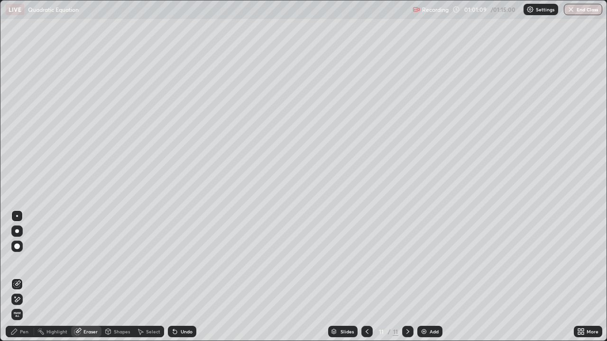
click at [25, 277] on div "Pen" at bounding box center [20, 331] width 28 height 11
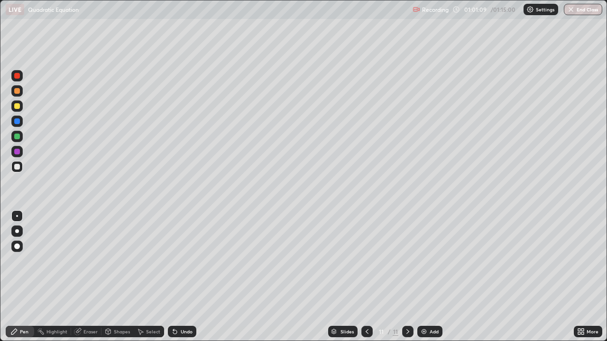
click at [20, 167] on div at bounding box center [16, 166] width 11 height 11
click at [18, 167] on div at bounding box center [17, 167] width 6 height 6
click at [18, 136] on div at bounding box center [17, 137] width 6 height 6
click at [91, 277] on div "Eraser" at bounding box center [90, 331] width 14 height 5
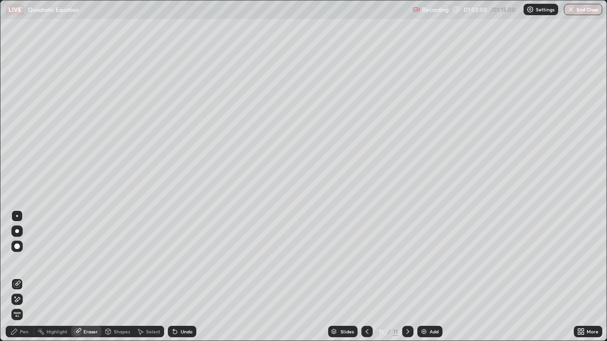
click at [32, 277] on div "Pen" at bounding box center [20, 331] width 28 height 11
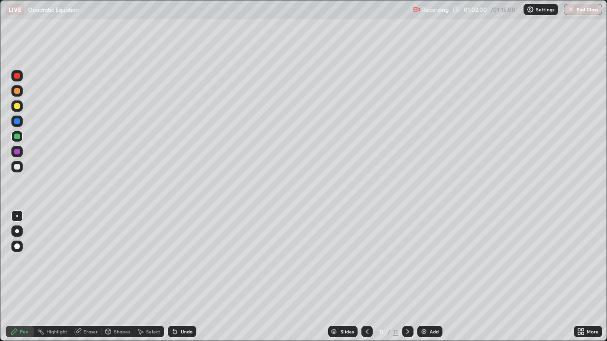
click at [21, 172] on div at bounding box center [16, 166] width 11 height 15
click at [91, 277] on div "Eraser" at bounding box center [90, 331] width 14 height 5
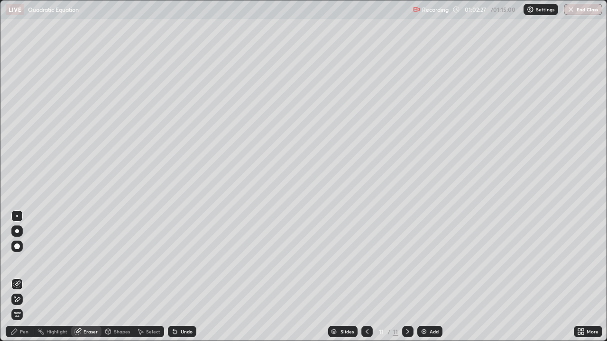
click at [29, 277] on div "Pen" at bounding box center [20, 331] width 28 height 11
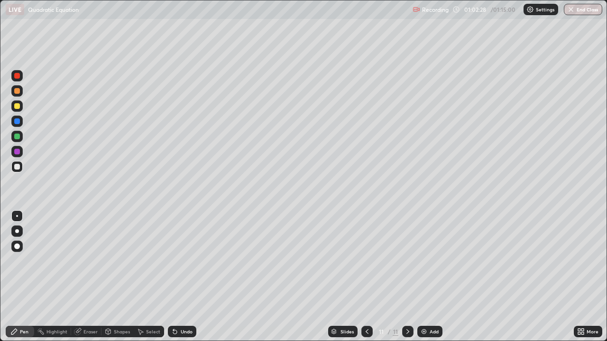
click at [17, 167] on div at bounding box center [17, 167] width 6 height 6
click at [18, 167] on div at bounding box center [17, 167] width 6 height 6
click at [22, 163] on div at bounding box center [16, 166] width 11 height 11
click at [66, 277] on div "Highlight" at bounding box center [52, 331] width 37 height 11
click at [88, 277] on div "Eraser" at bounding box center [90, 331] width 14 height 5
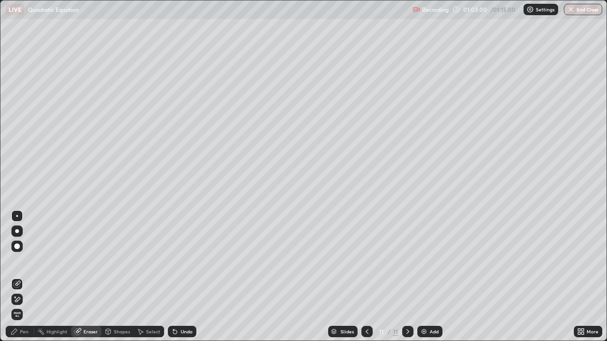
click at [26, 277] on div "Pen" at bounding box center [24, 331] width 9 height 5
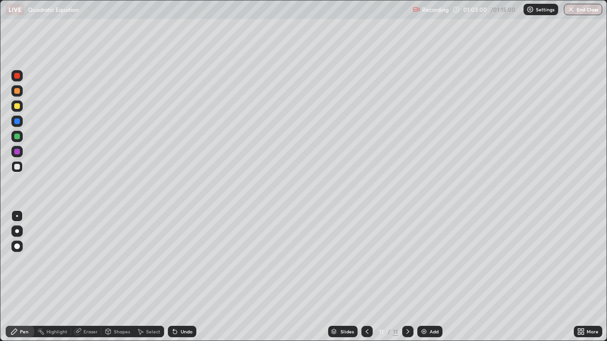
click at [26, 277] on div "Pen" at bounding box center [24, 331] width 9 height 5
click at [22, 170] on div at bounding box center [16, 166] width 11 height 15
click at [18, 136] on div at bounding box center [17, 137] width 6 height 6
click at [18, 168] on div at bounding box center [17, 167] width 6 height 6
click at [93, 277] on div "Eraser" at bounding box center [90, 331] width 14 height 5
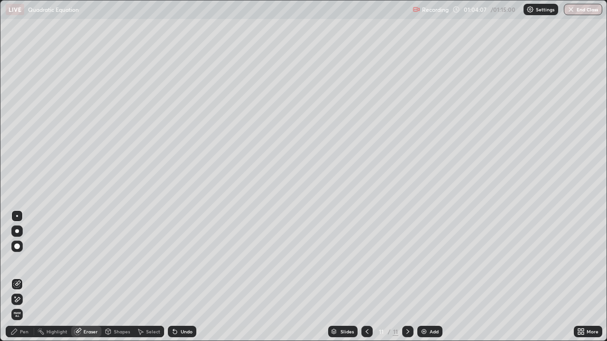
click at [25, 277] on div "Pen" at bounding box center [20, 331] width 28 height 11
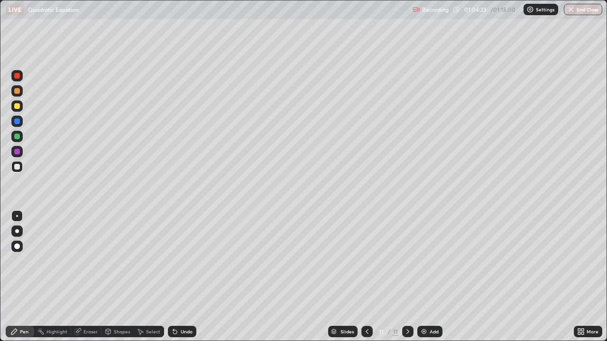
click at [19, 166] on div at bounding box center [17, 167] width 6 height 6
click at [18, 167] on div at bounding box center [17, 167] width 6 height 6
click at [94, 277] on div "Eraser" at bounding box center [90, 331] width 14 height 5
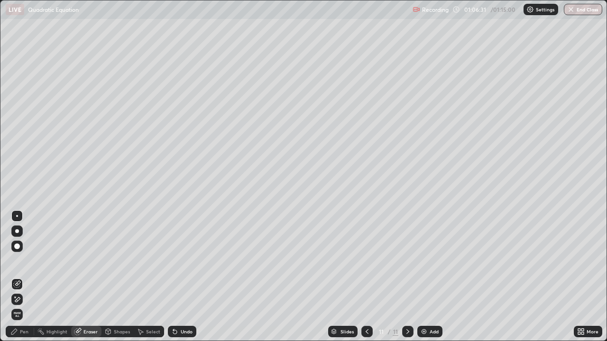
click at [25, 277] on div "Pen" at bounding box center [20, 331] width 28 height 11
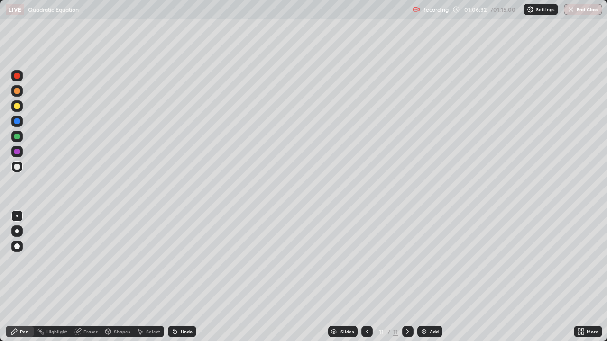
click at [20, 172] on div at bounding box center [16, 166] width 11 height 15
click at [424, 277] on div "Add" at bounding box center [429, 331] width 25 height 11
click at [17, 168] on div at bounding box center [17, 167] width 6 height 6
click at [18, 106] on div at bounding box center [17, 106] width 6 height 6
click at [87, 277] on div "Eraser" at bounding box center [86, 331] width 30 height 11
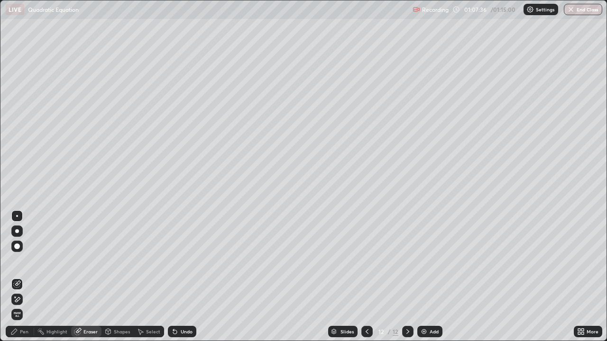
click at [82, 277] on div "Eraser" at bounding box center [86, 331] width 30 height 11
click at [25, 277] on div "Pen" at bounding box center [20, 331] width 28 height 11
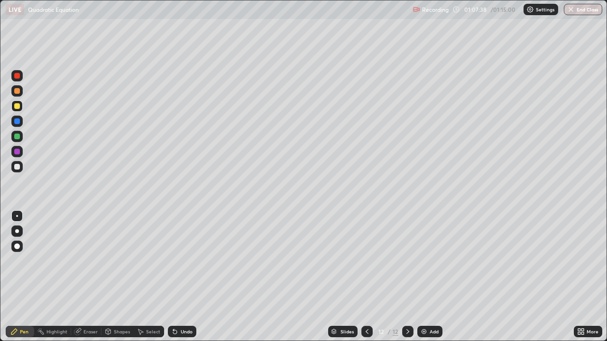
click at [18, 167] on div at bounding box center [17, 167] width 6 height 6
click at [21, 104] on div at bounding box center [16, 105] width 11 height 11
click at [21, 166] on div at bounding box center [16, 166] width 11 height 11
click at [364, 277] on div at bounding box center [366, 331] width 11 height 19
click at [407, 277] on icon at bounding box center [408, 332] width 8 height 8
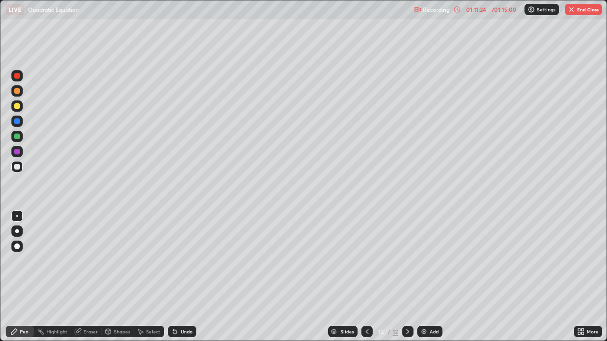
click at [578, 9] on button "End Class" at bounding box center [582, 9] width 37 height 11
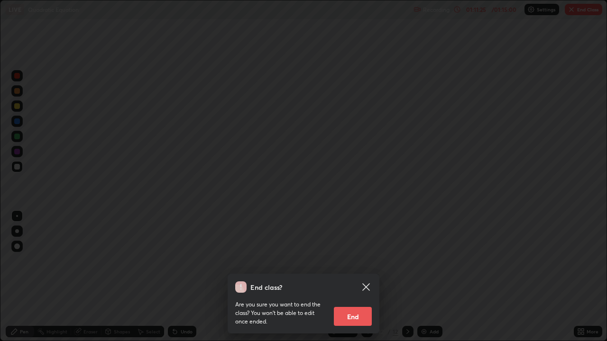
click at [354, 277] on button "End" at bounding box center [353, 316] width 38 height 19
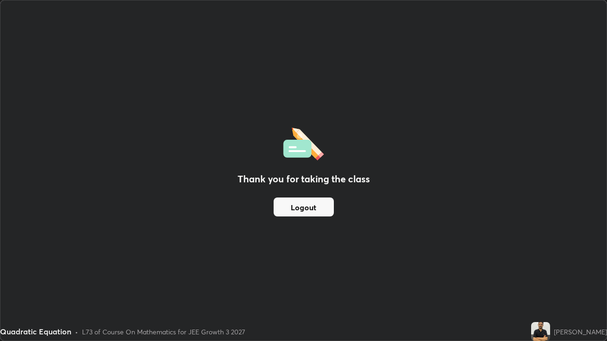
click at [295, 215] on button "Logout" at bounding box center [303, 207] width 60 height 19
click at [299, 213] on button "Logout" at bounding box center [303, 207] width 60 height 19
